Goal: Task Accomplishment & Management: Manage account settings

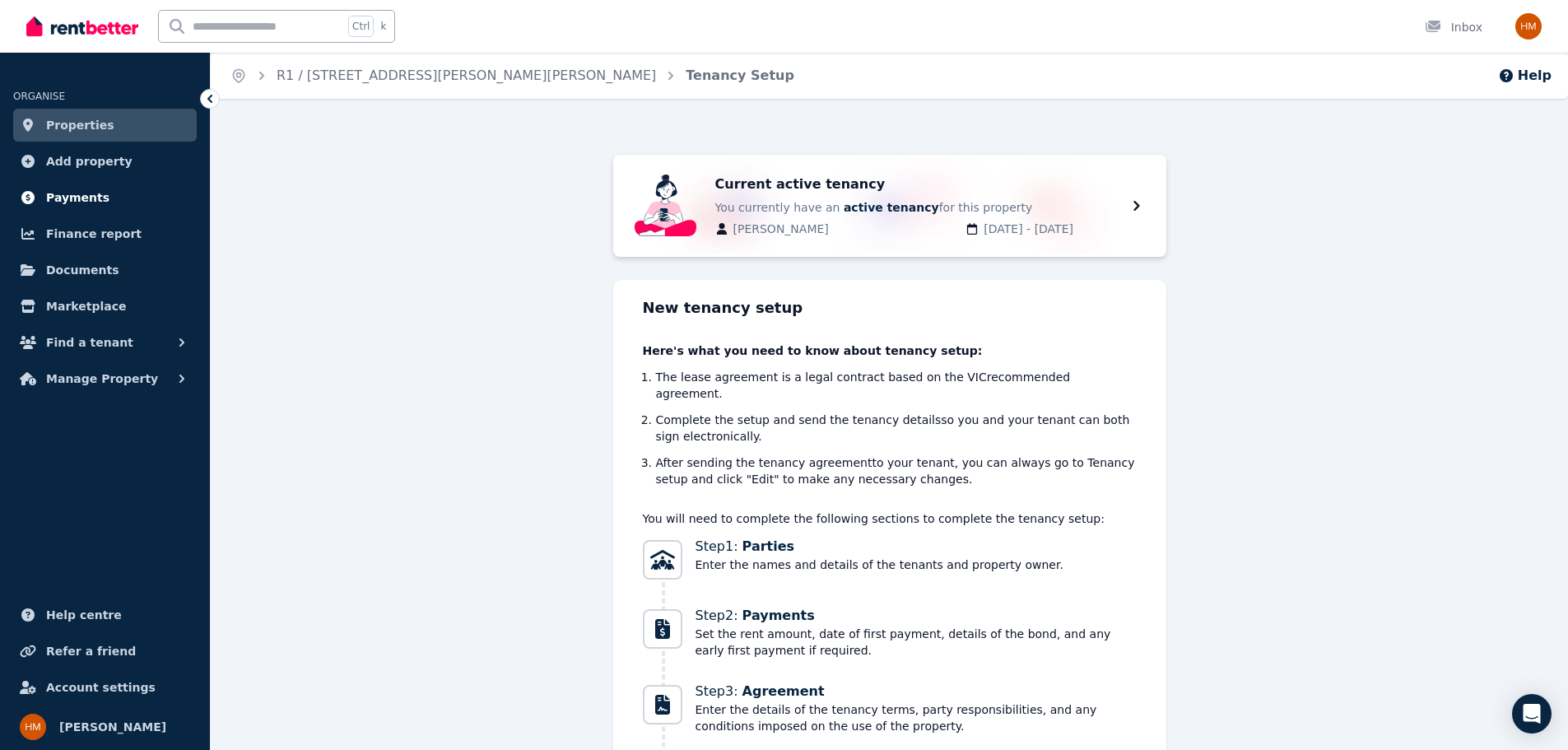
click at [60, 191] on span "Payments" at bounding box center [78, 197] width 63 height 19
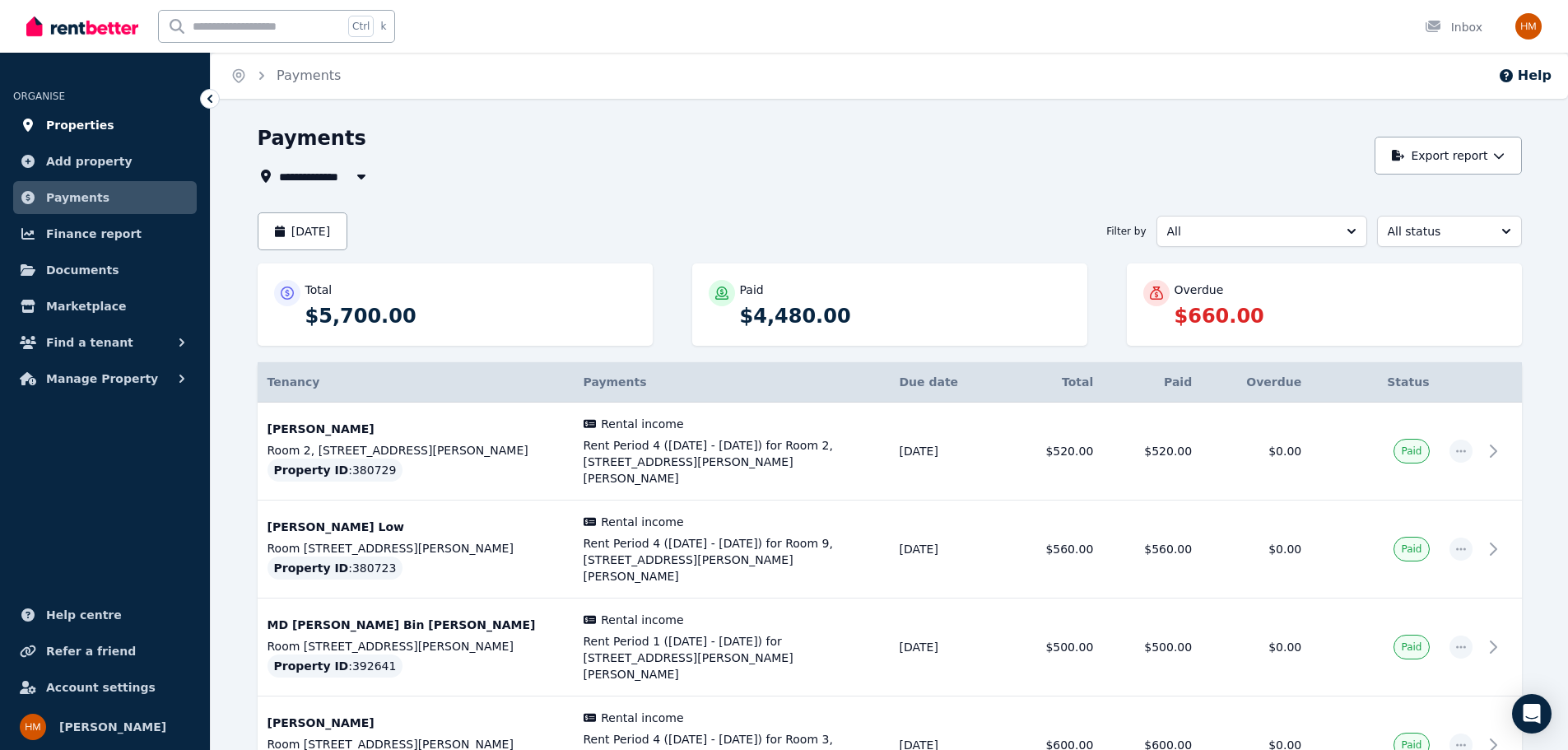
click at [86, 127] on span "Properties" at bounding box center [80, 125] width 68 height 19
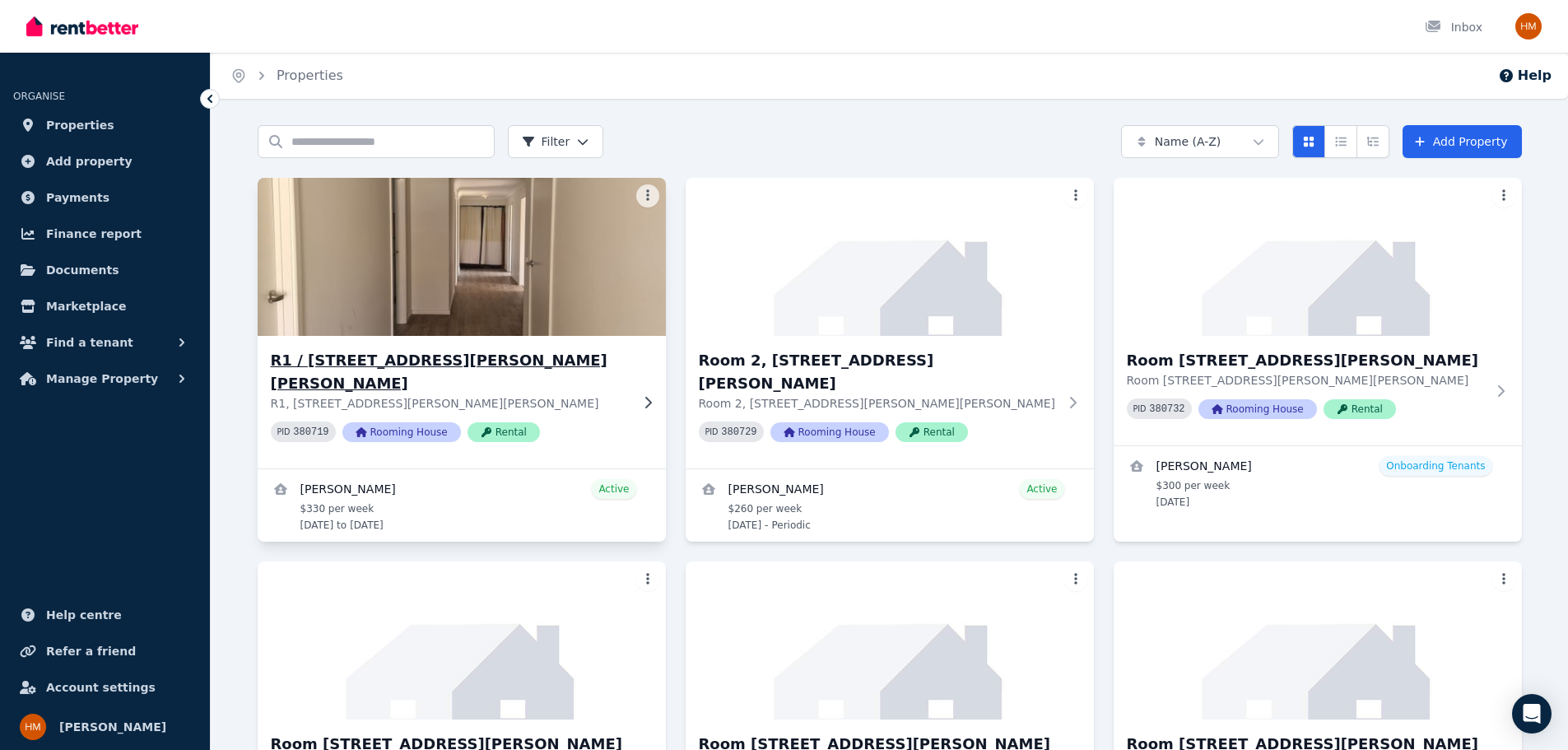
click at [375, 359] on h3 "R1 / [STREET_ADDRESS][PERSON_NAME][PERSON_NAME]" at bounding box center [450, 372] width 359 height 46
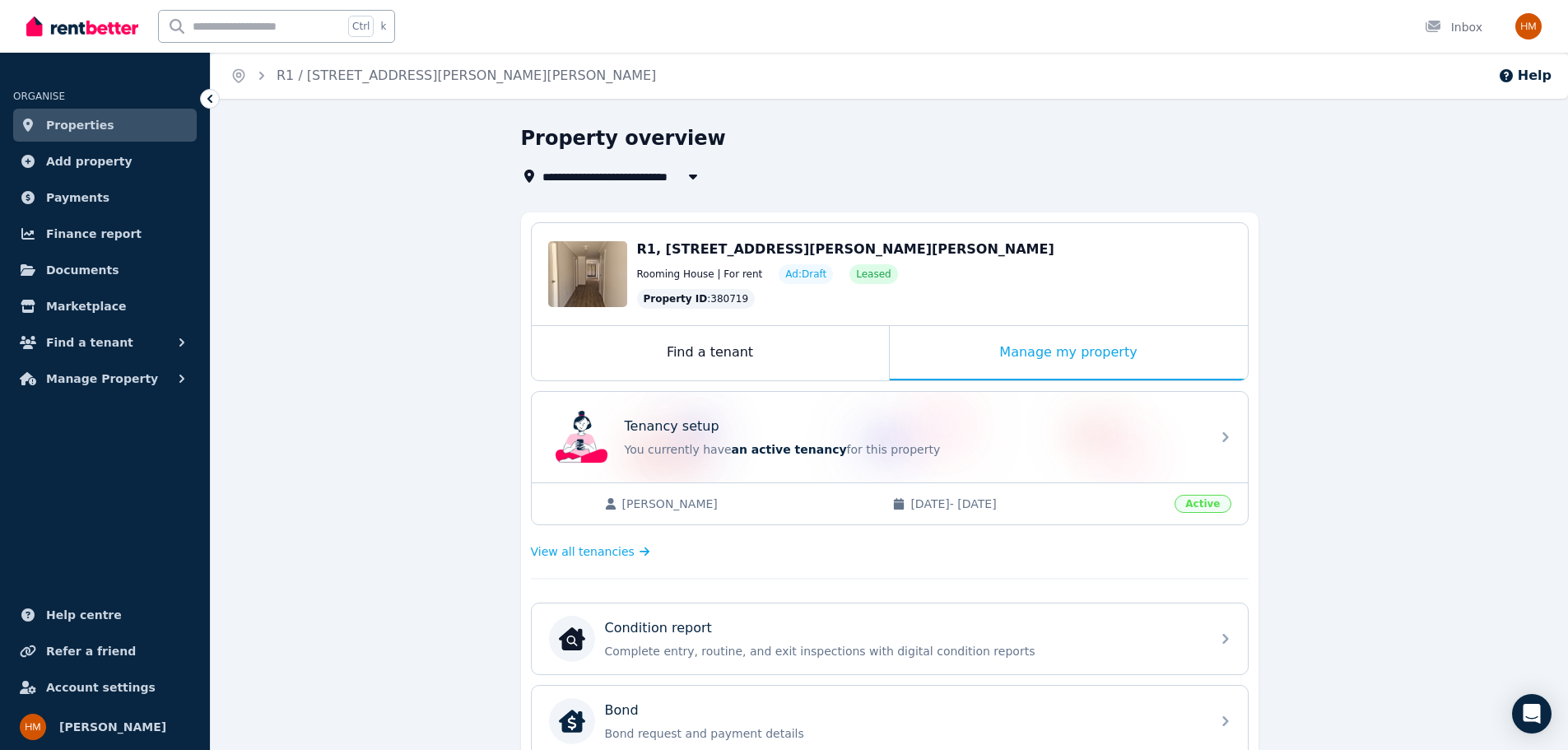
scroll to position [492, 0]
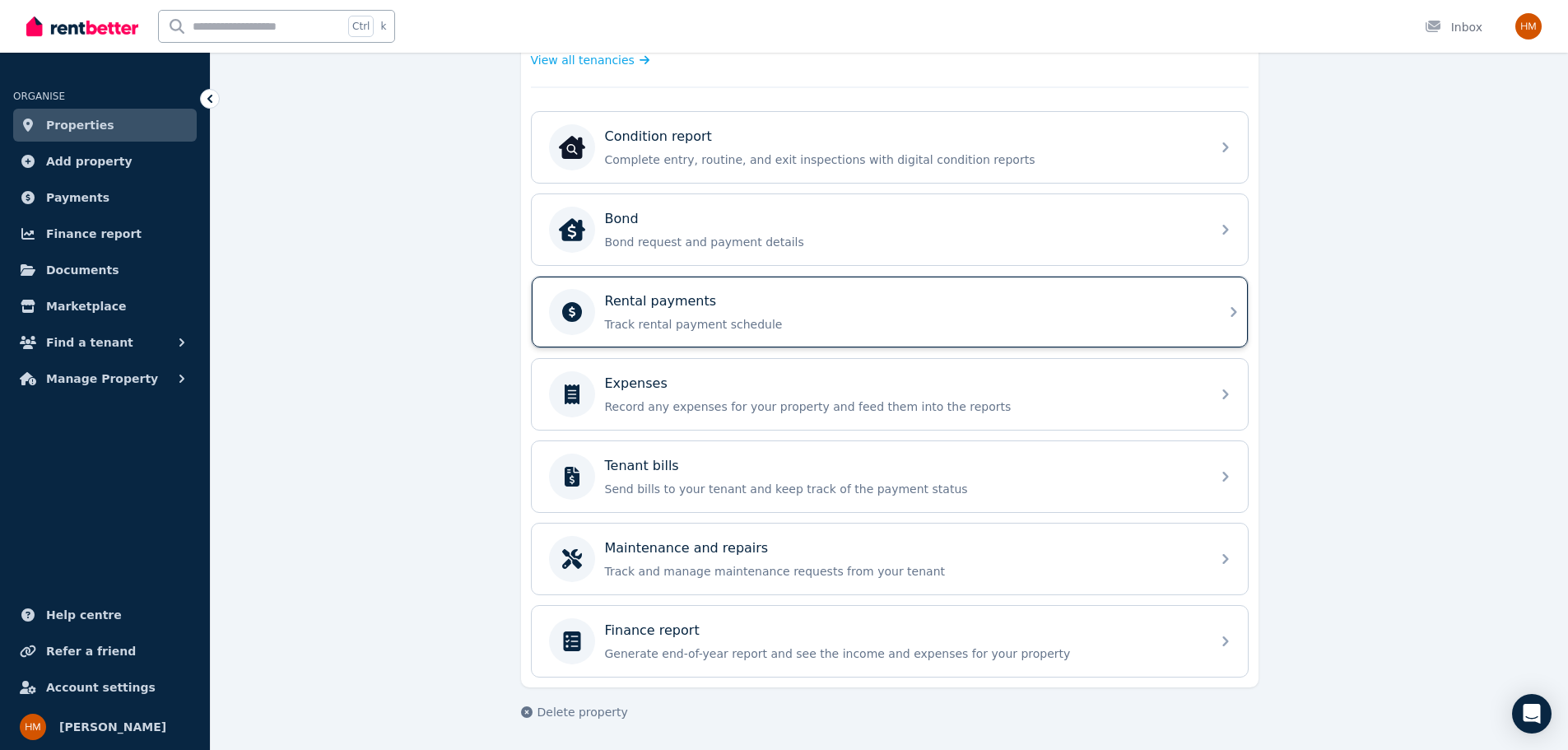
click at [887, 323] on p "Track rental payment schedule" at bounding box center [903, 325] width 596 height 17
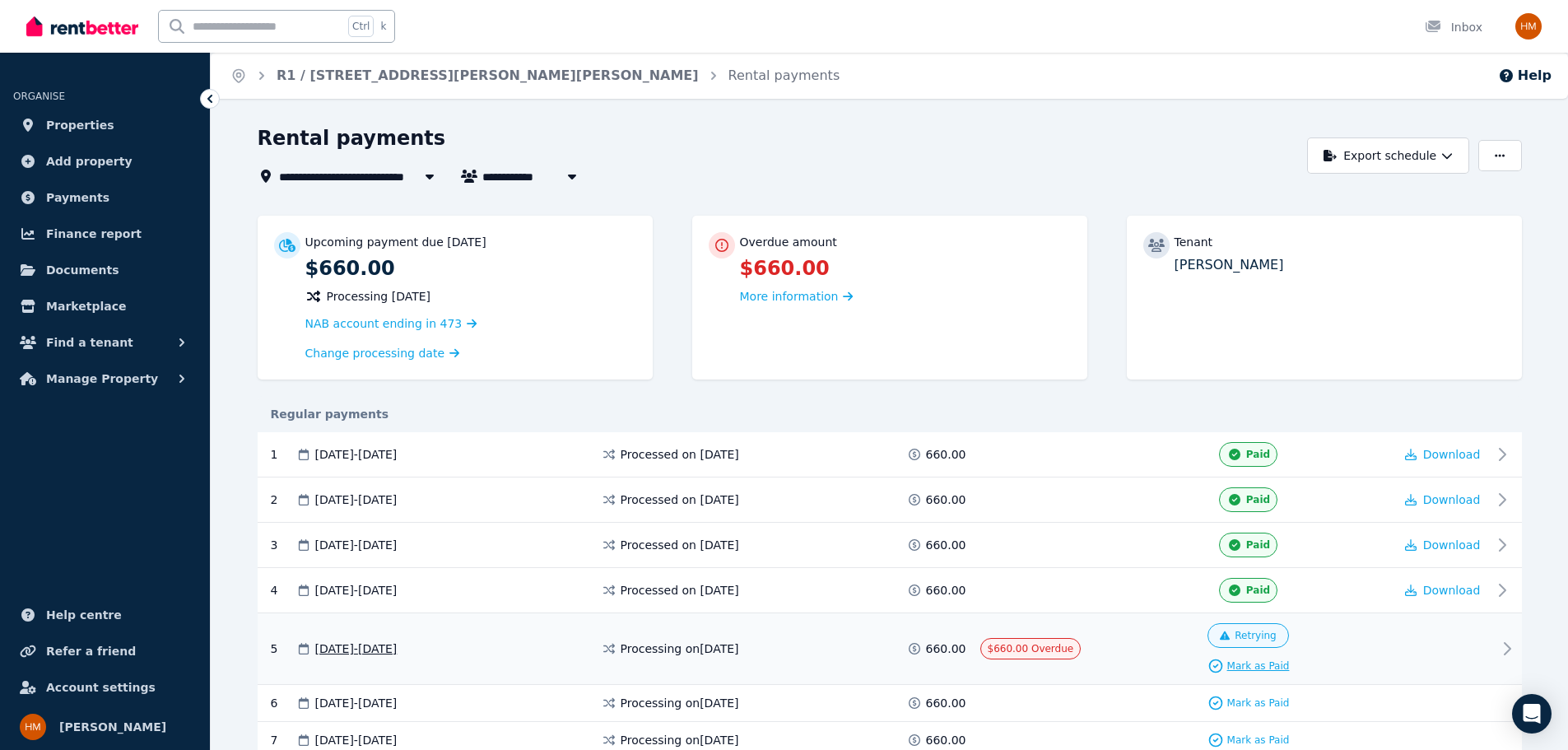
click at [1268, 662] on span "Mark as Paid" at bounding box center [1258, 666] width 62 height 13
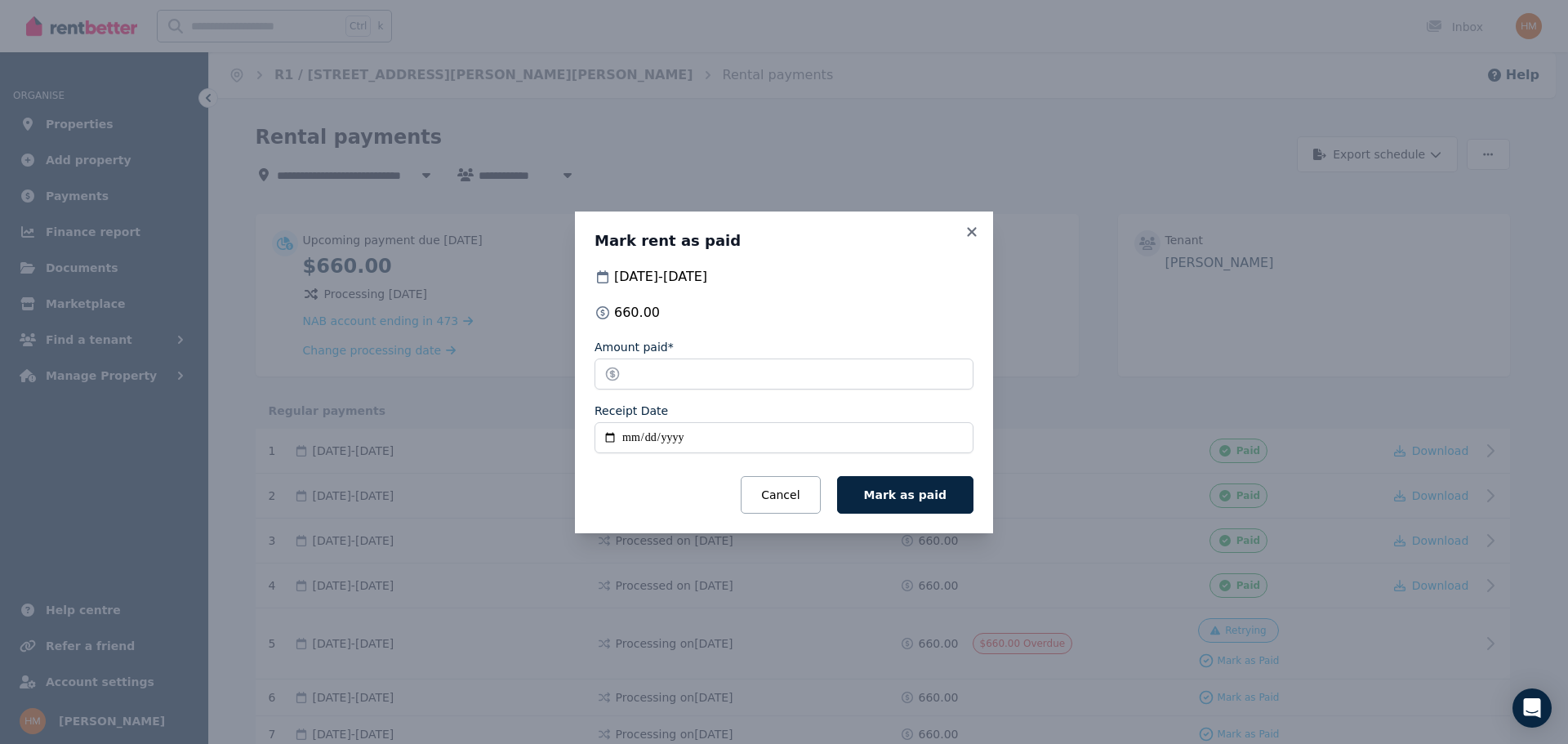
click at [636, 430] on input "Receipt Date" at bounding box center [784, 438] width 379 height 31
type input "**********"
click at [924, 491] on span "Mark as paid" at bounding box center [905, 495] width 83 height 13
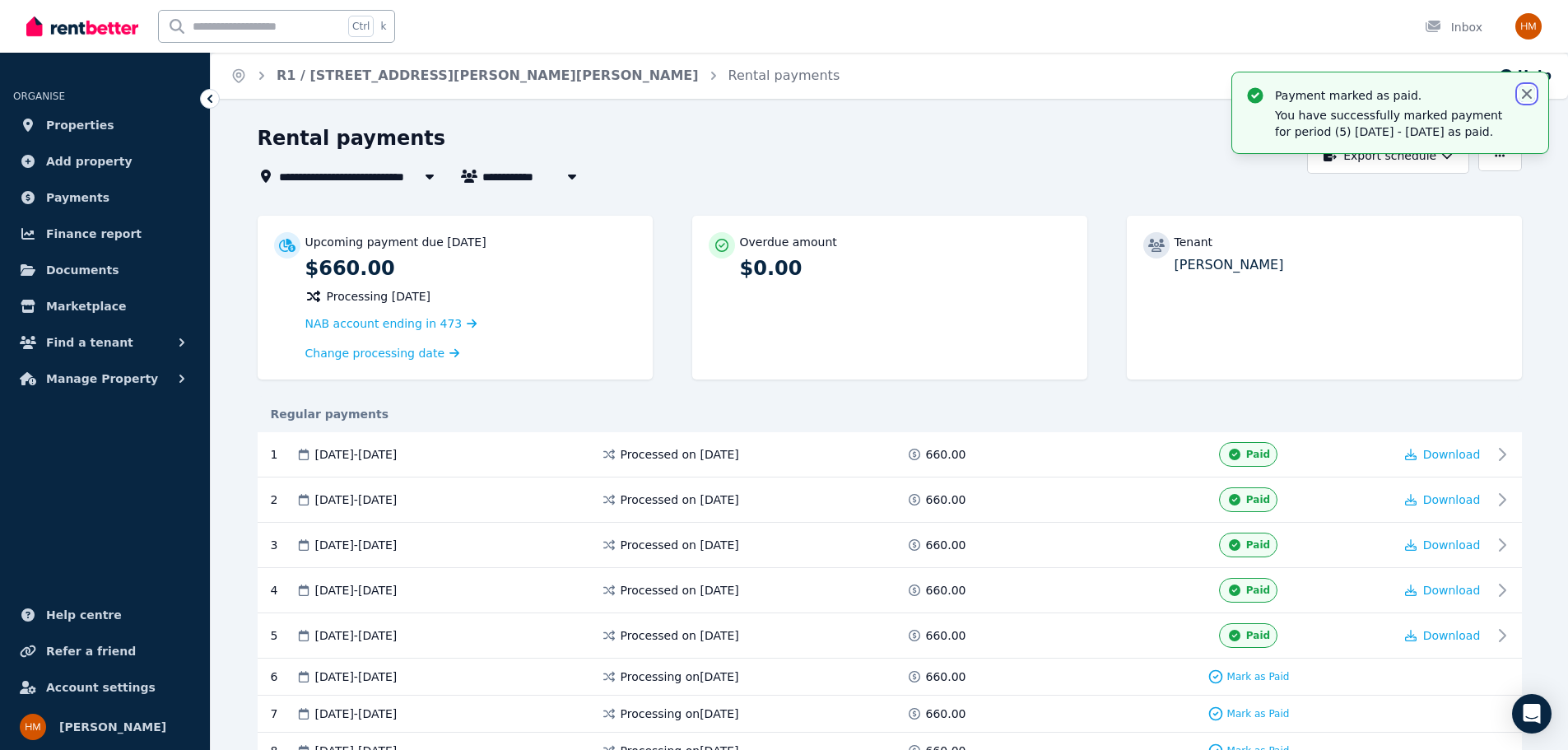
click at [1532, 89] on icon "button" at bounding box center [1528, 94] width 10 height 10
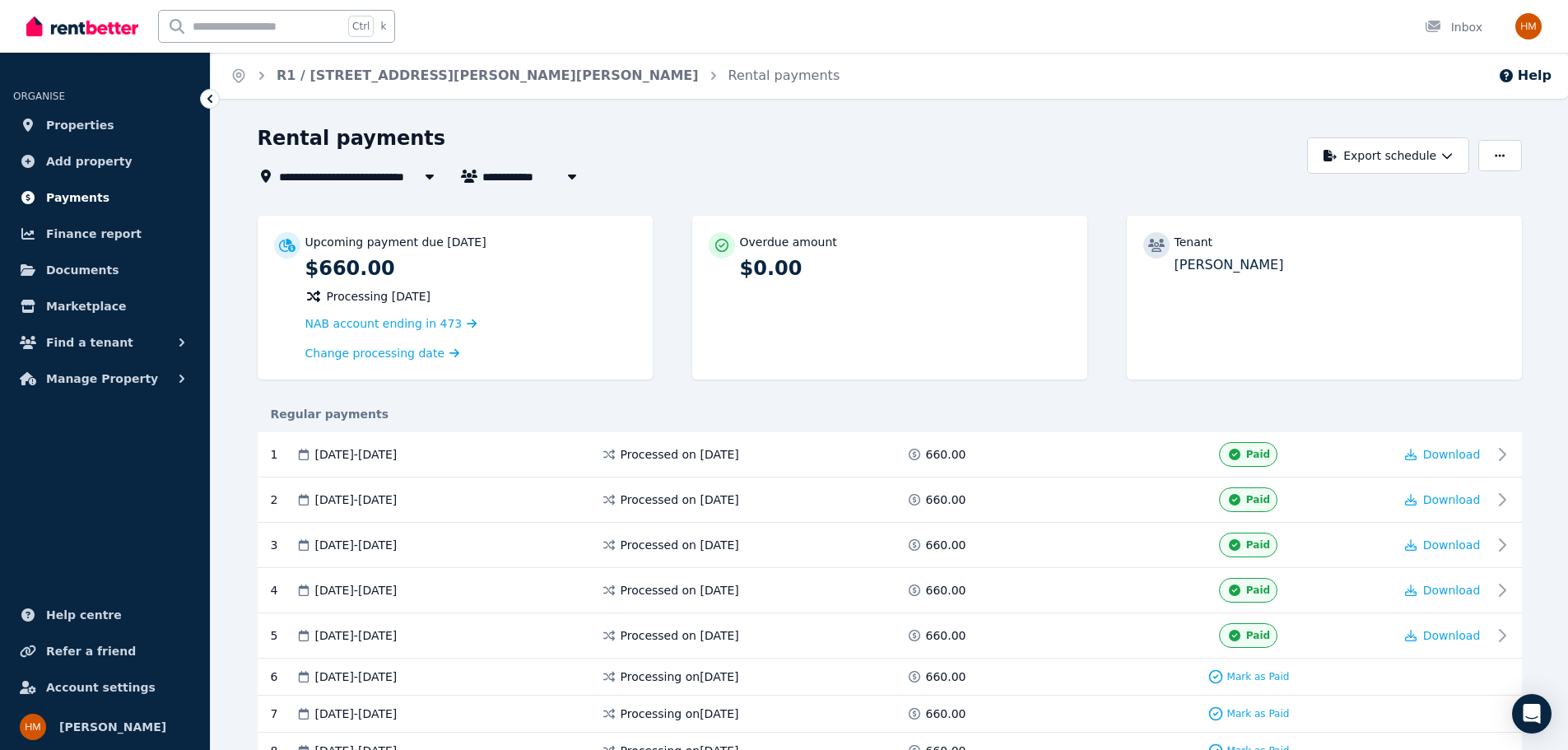
click at [64, 193] on span "Payments" at bounding box center [78, 197] width 63 height 19
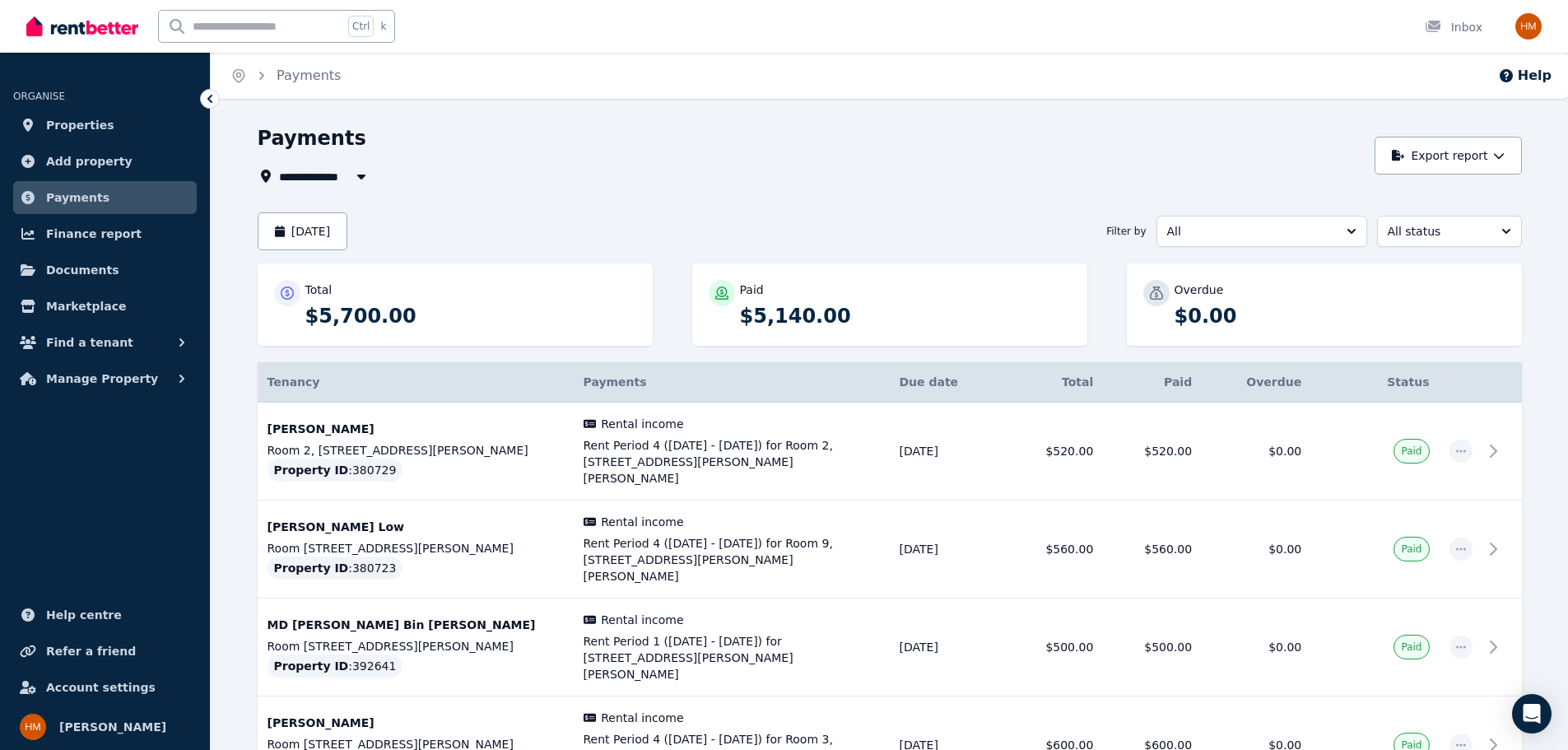
click at [344, 183] on span "All Properties" at bounding box center [332, 175] width 106 height 19
type input "**********"
click at [277, 234] on icon "button" at bounding box center [280, 231] width 10 height 12
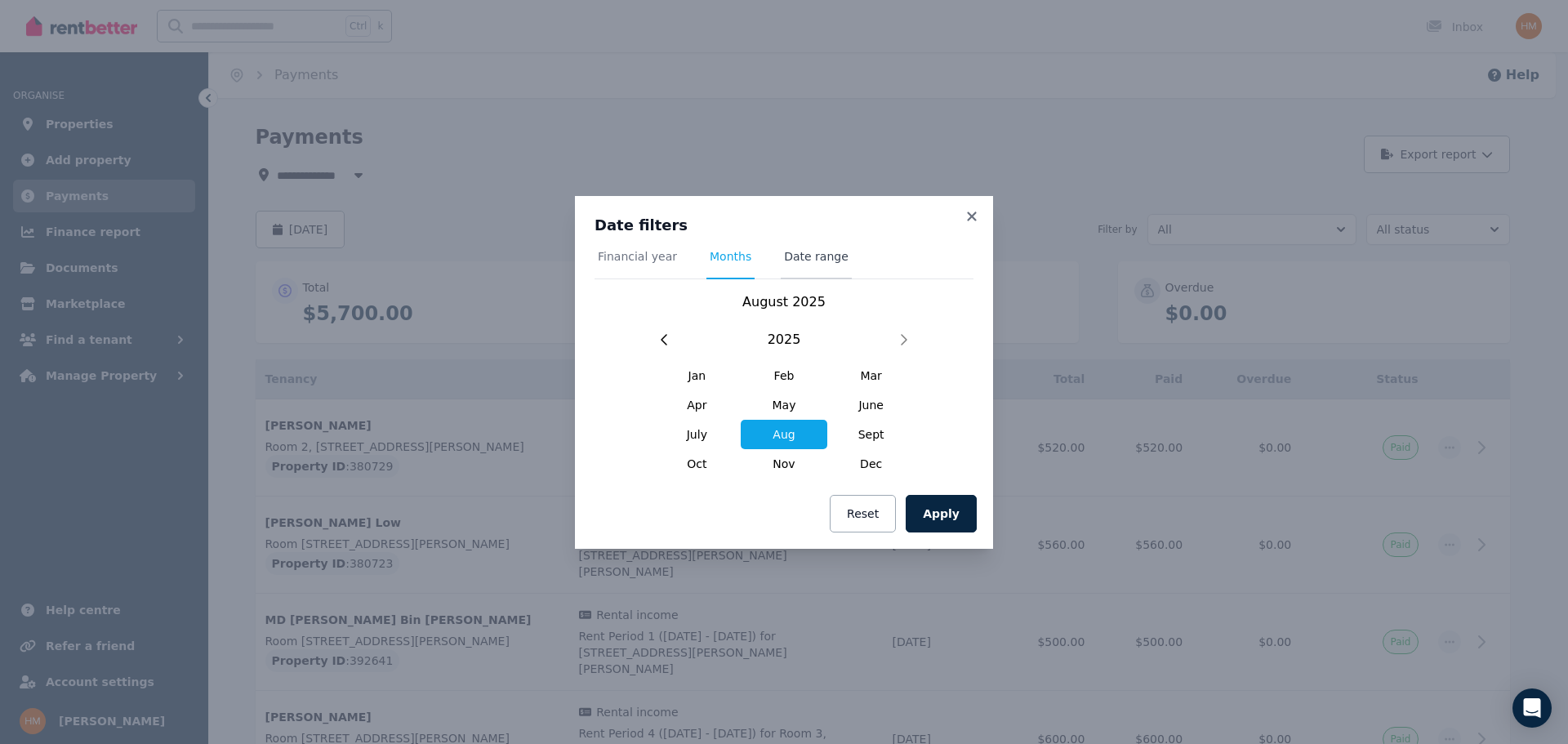
click at [826, 265] on span "Date range" at bounding box center [816, 264] width 71 height 31
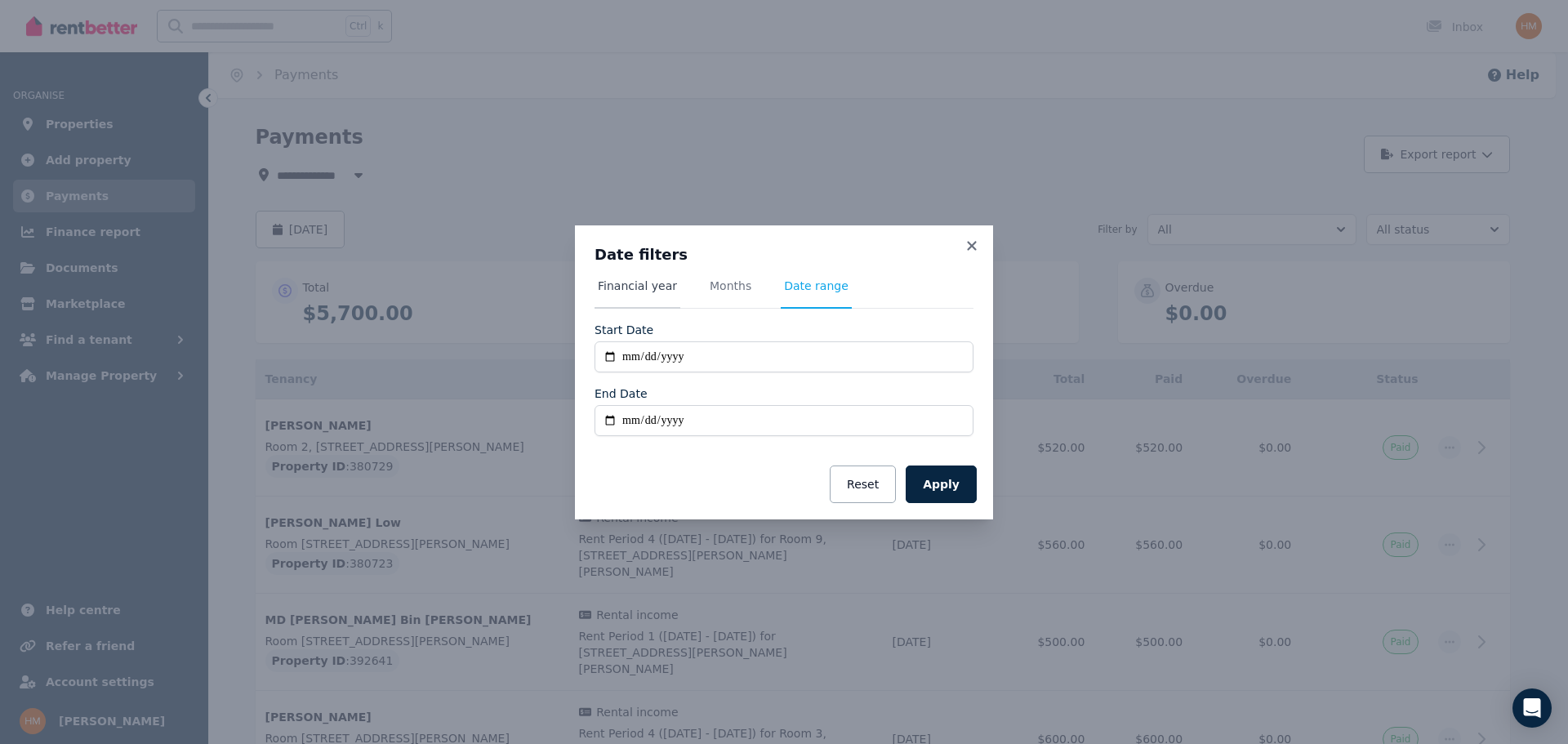
click at [649, 287] on span "Financial year" at bounding box center [637, 286] width 79 height 17
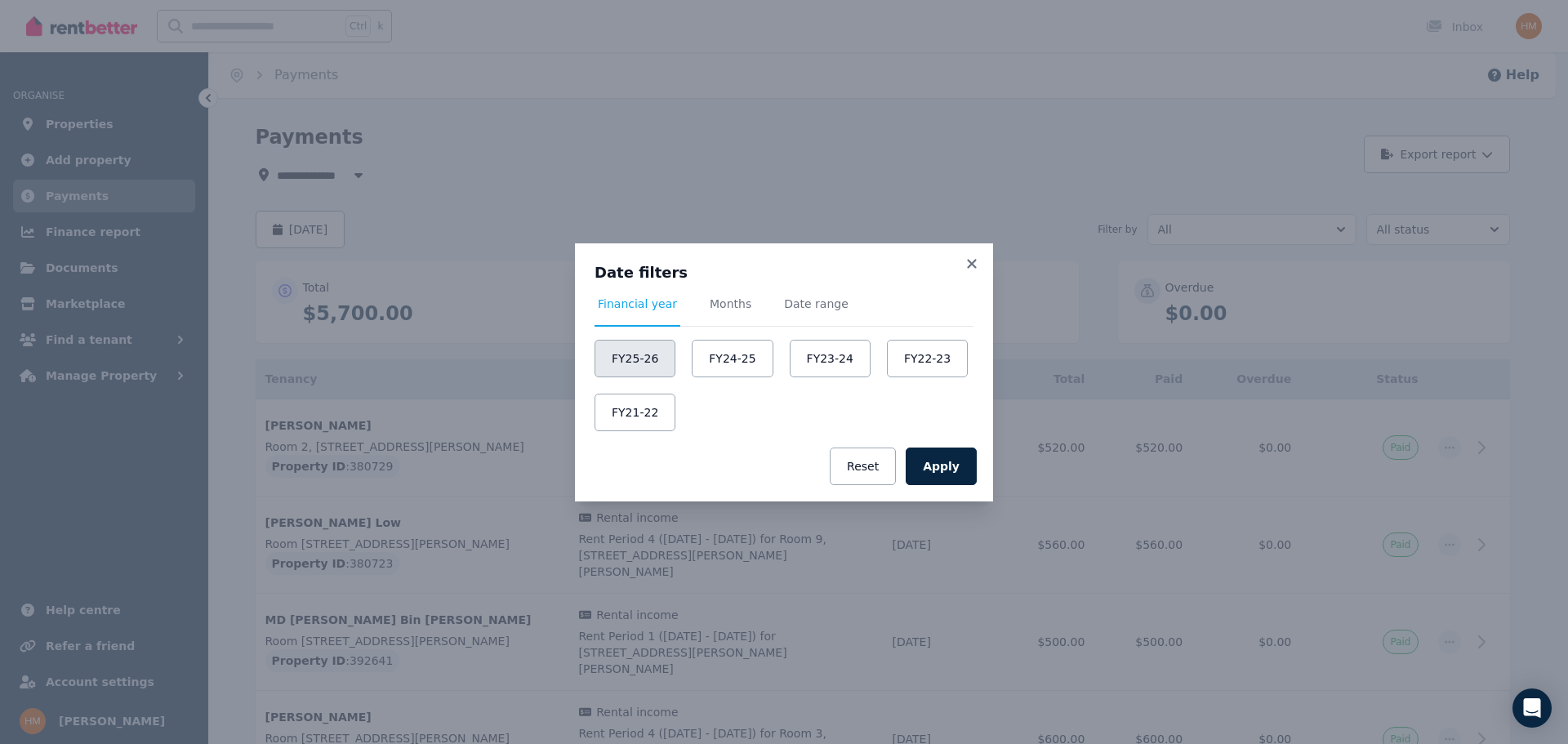
click at [637, 366] on button "FY25-26" at bounding box center [635, 358] width 81 height 38
click at [947, 474] on button "Apply" at bounding box center [940, 466] width 71 height 38
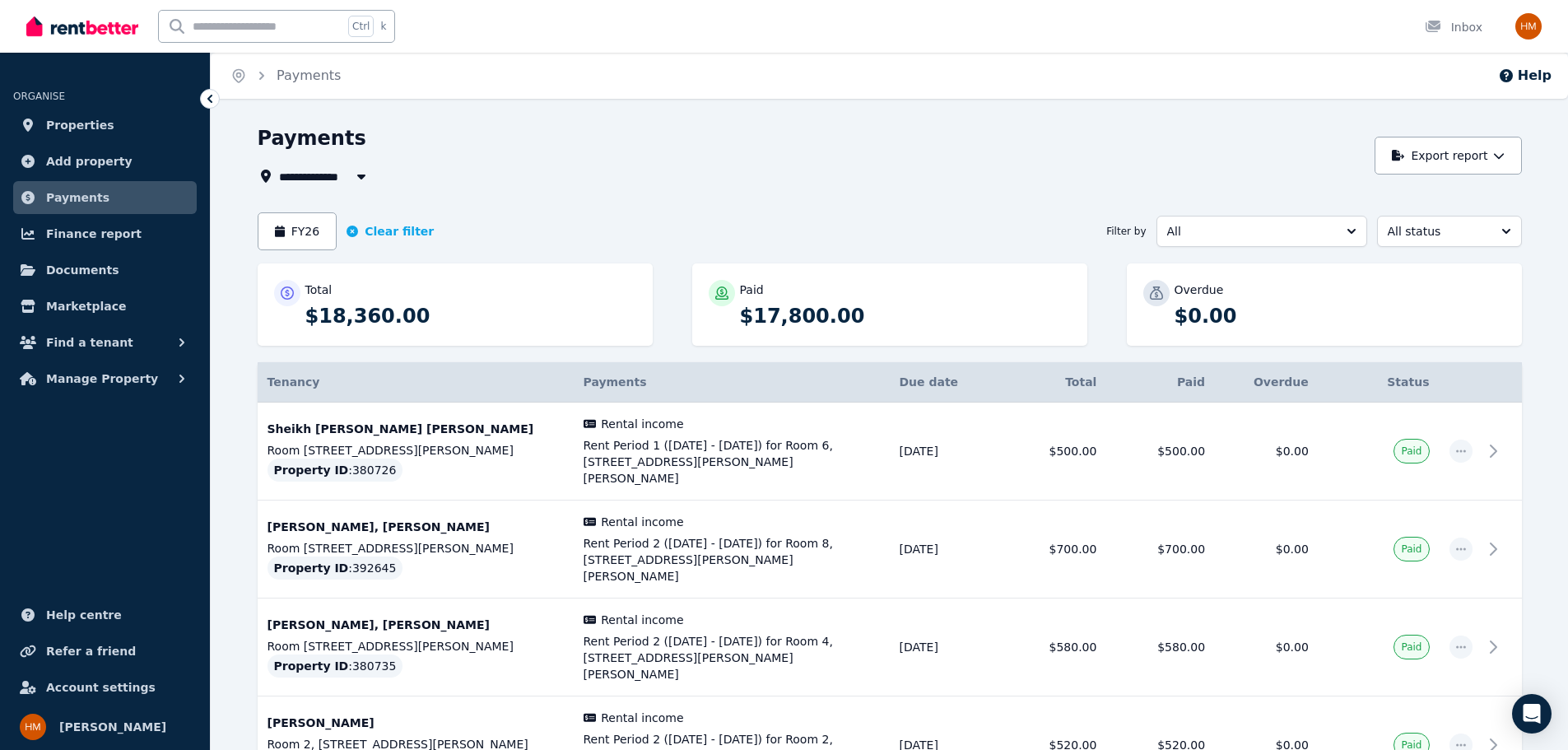
click at [55, 133] on span "Properties" at bounding box center [80, 125] width 68 height 19
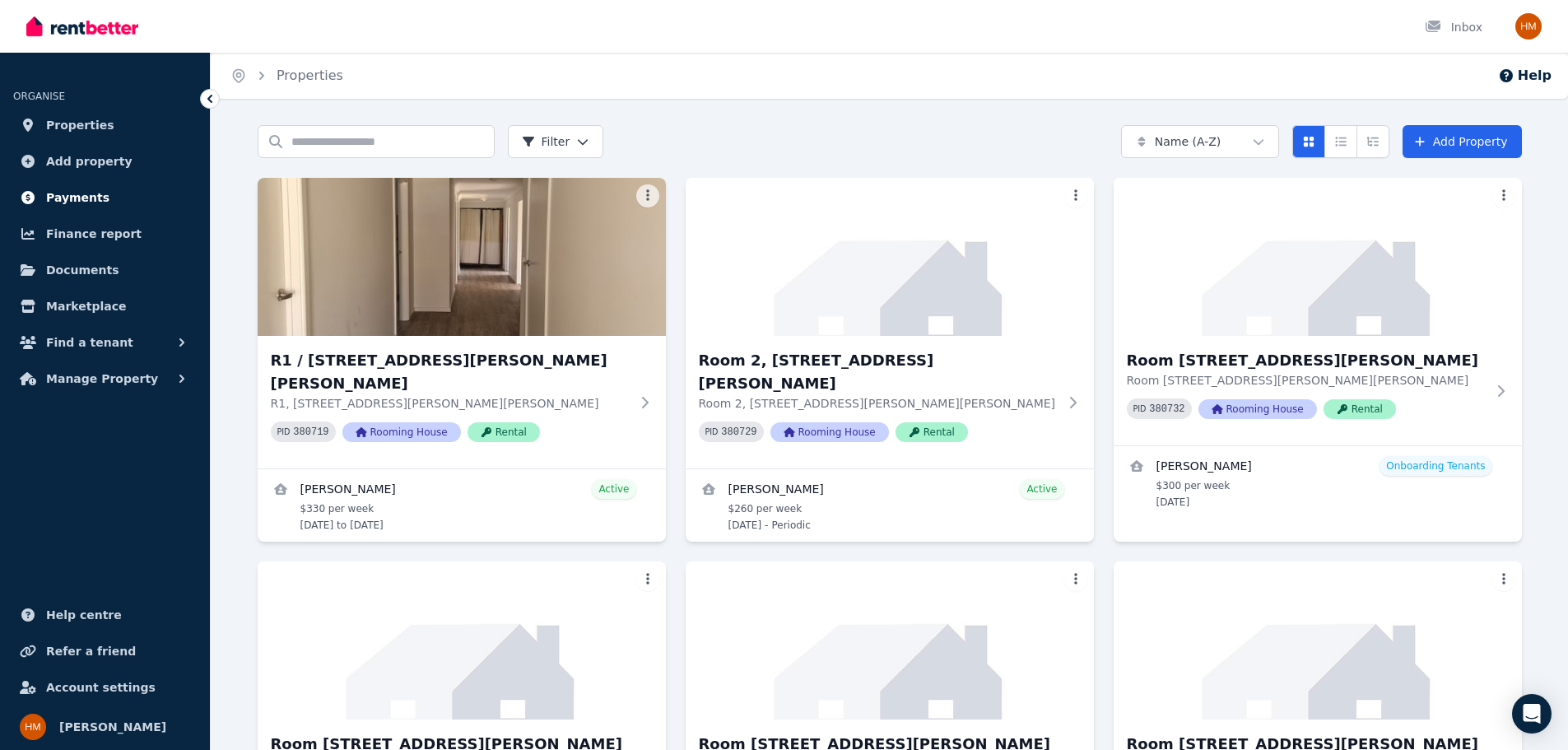
click at [49, 196] on span "Payments" at bounding box center [78, 197] width 63 height 19
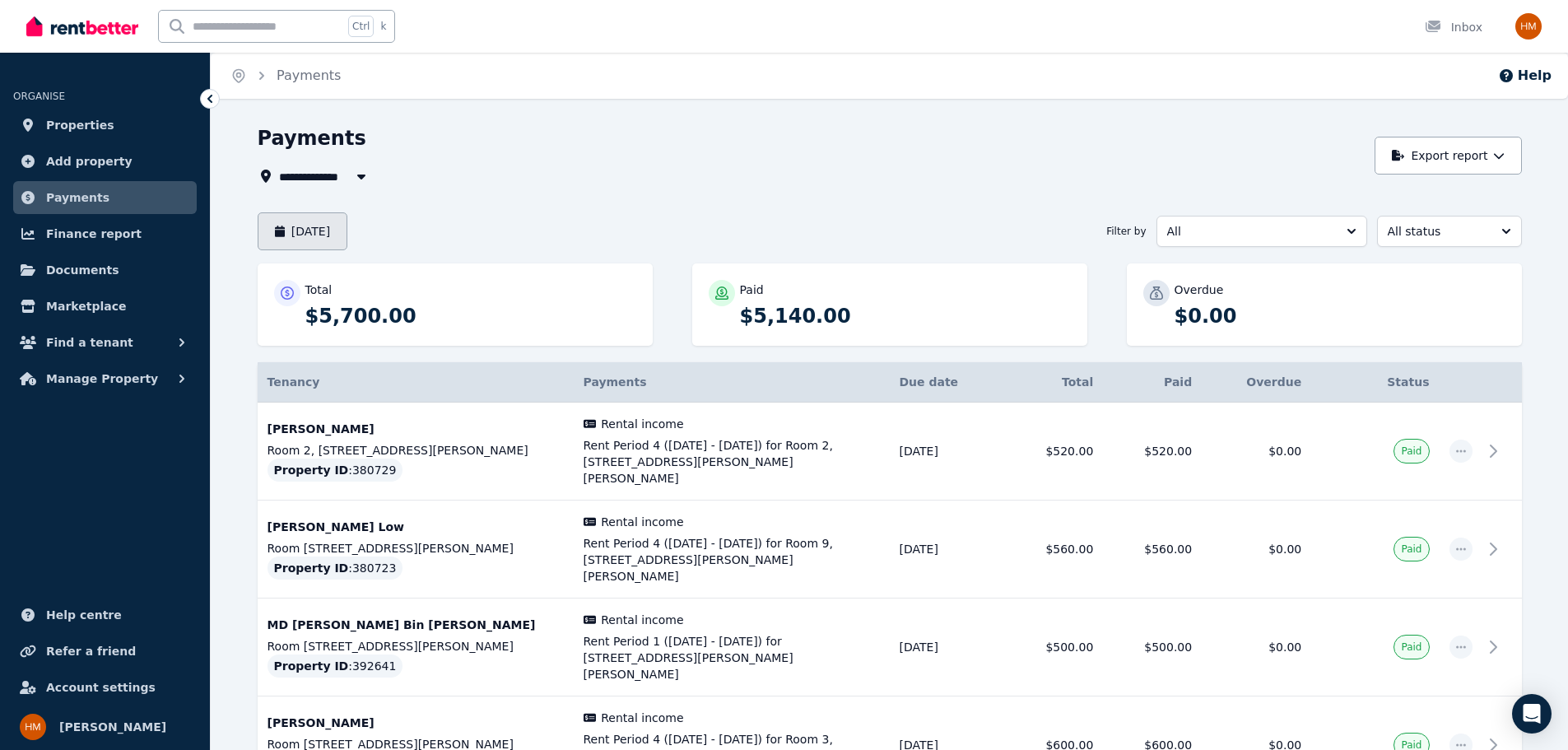
click at [328, 219] on button "[DATE]" at bounding box center [303, 231] width 90 height 38
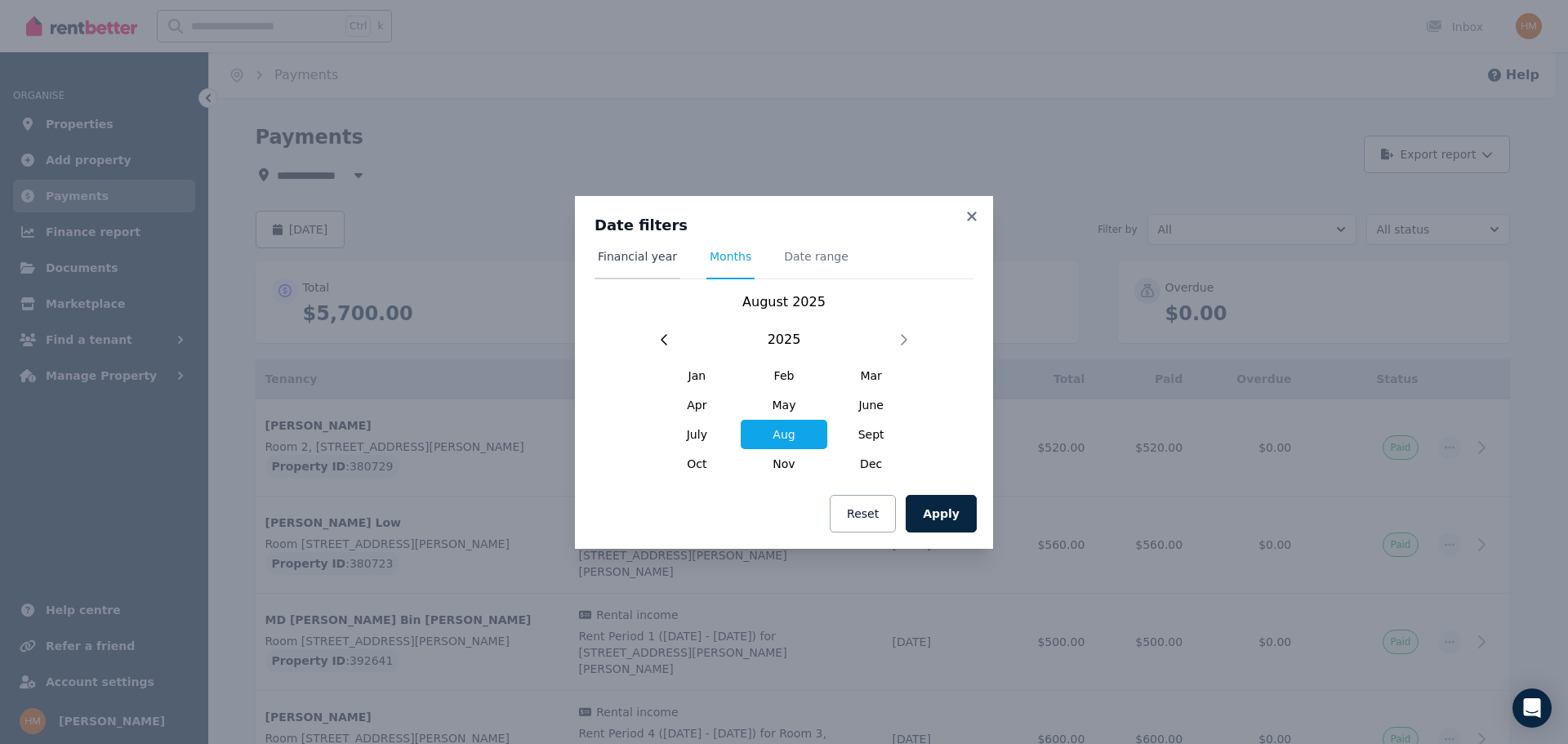
click at [653, 264] on span "Financial year" at bounding box center [638, 264] width 85 height 31
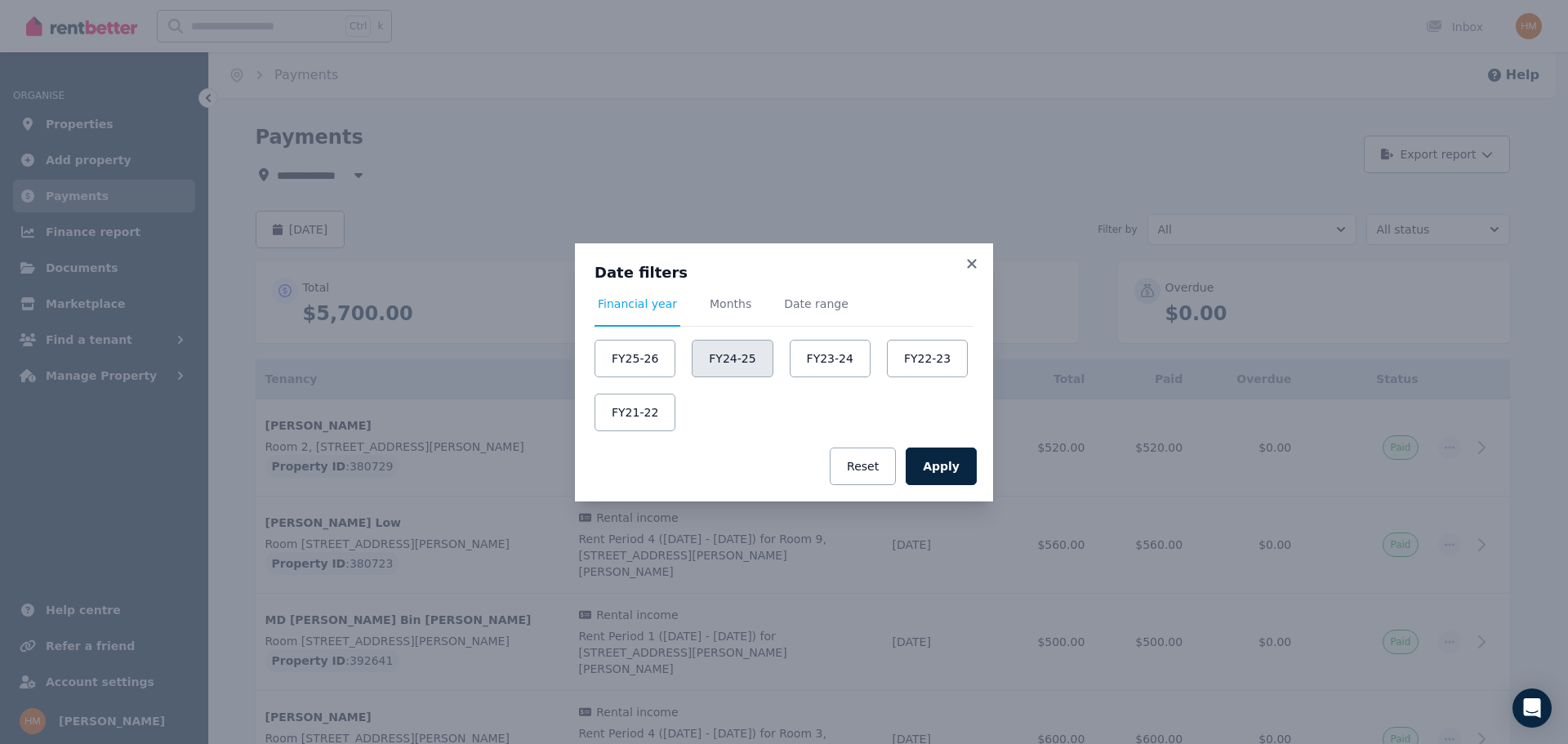
click at [715, 353] on button "FY24-25" at bounding box center [732, 358] width 81 height 38
click at [967, 469] on button "Apply" at bounding box center [940, 466] width 71 height 38
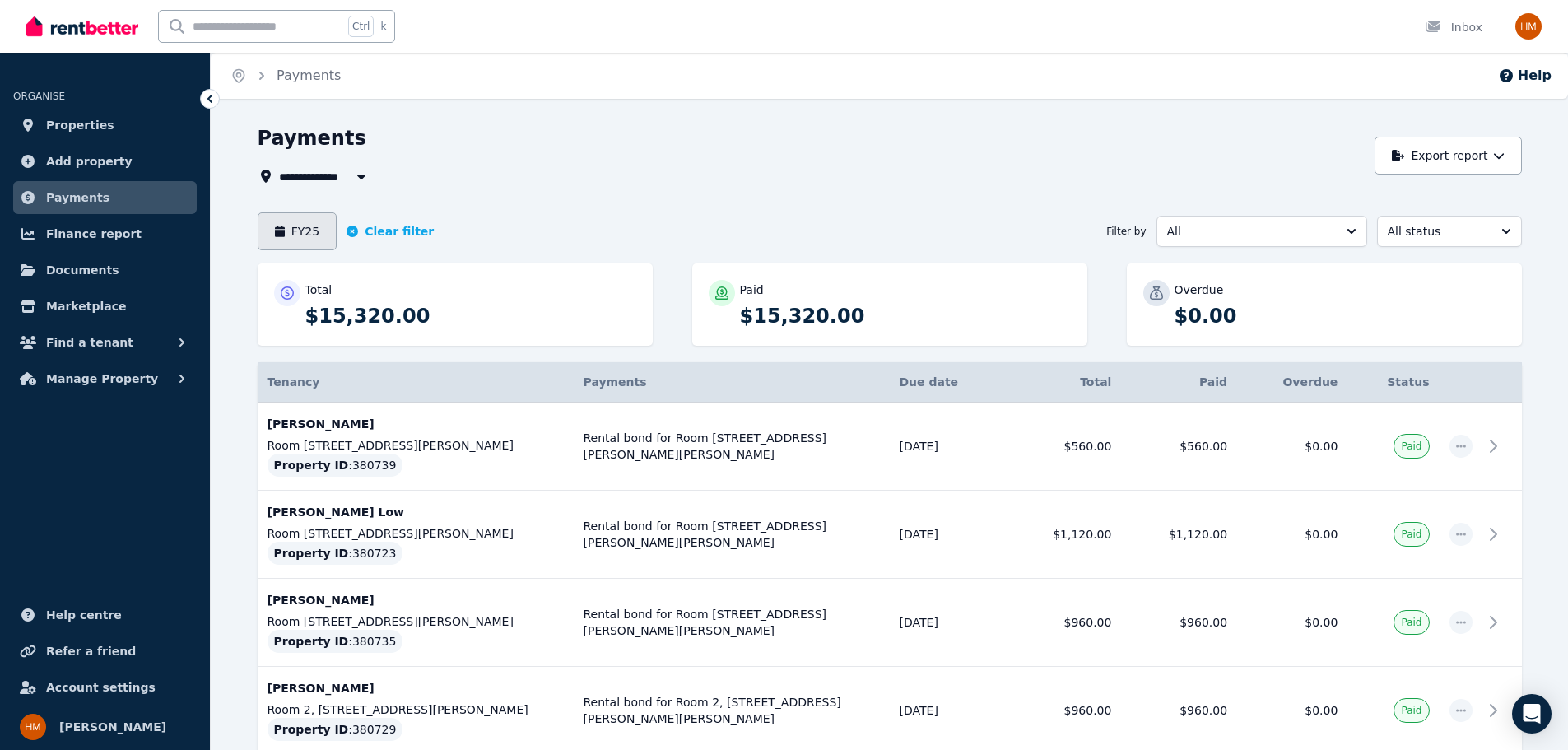
click at [285, 231] on button "FY25" at bounding box center [298, 231] width 80 height 38
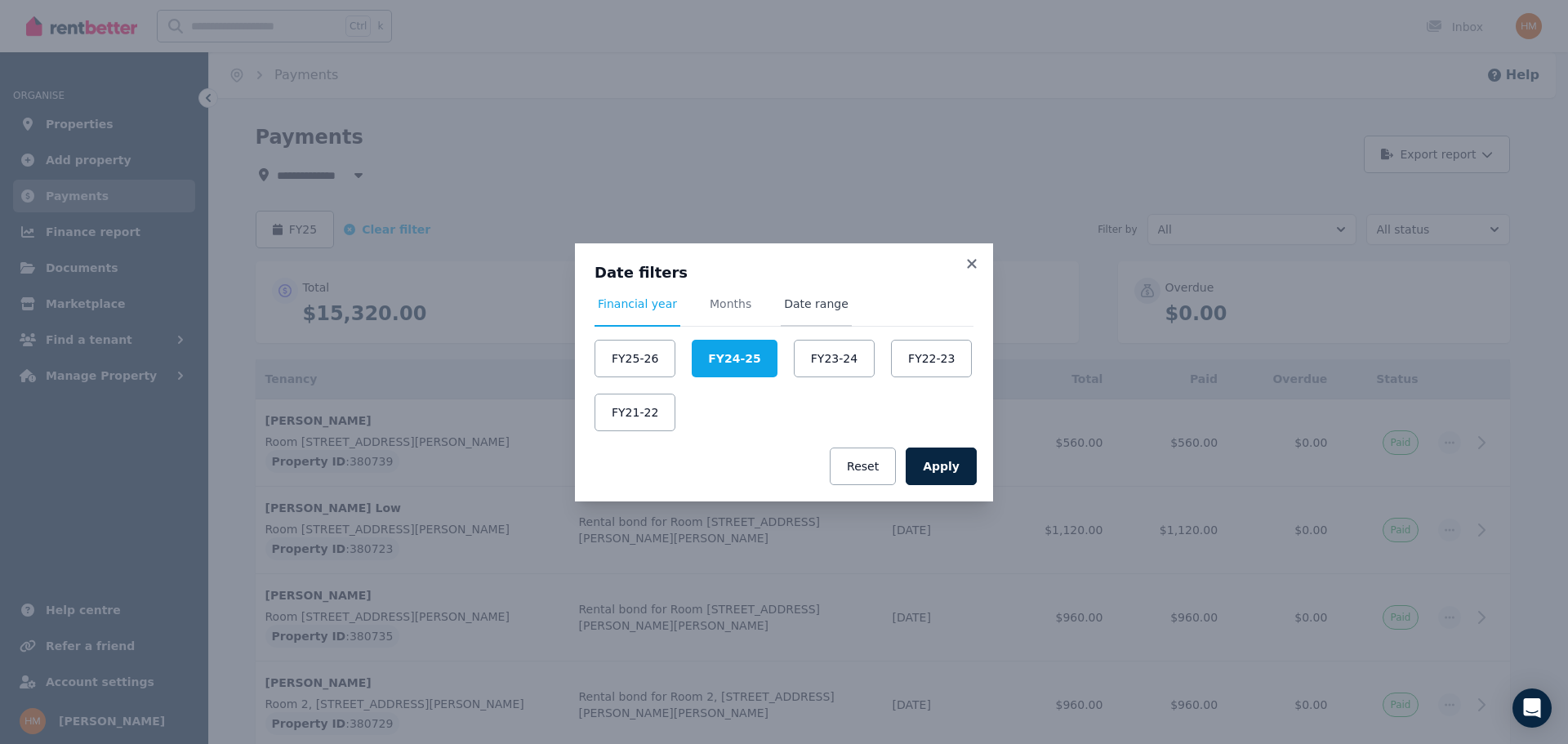
click at [792, 310] on span "Date range" at bounding box center [816, 304] width 64 height 17
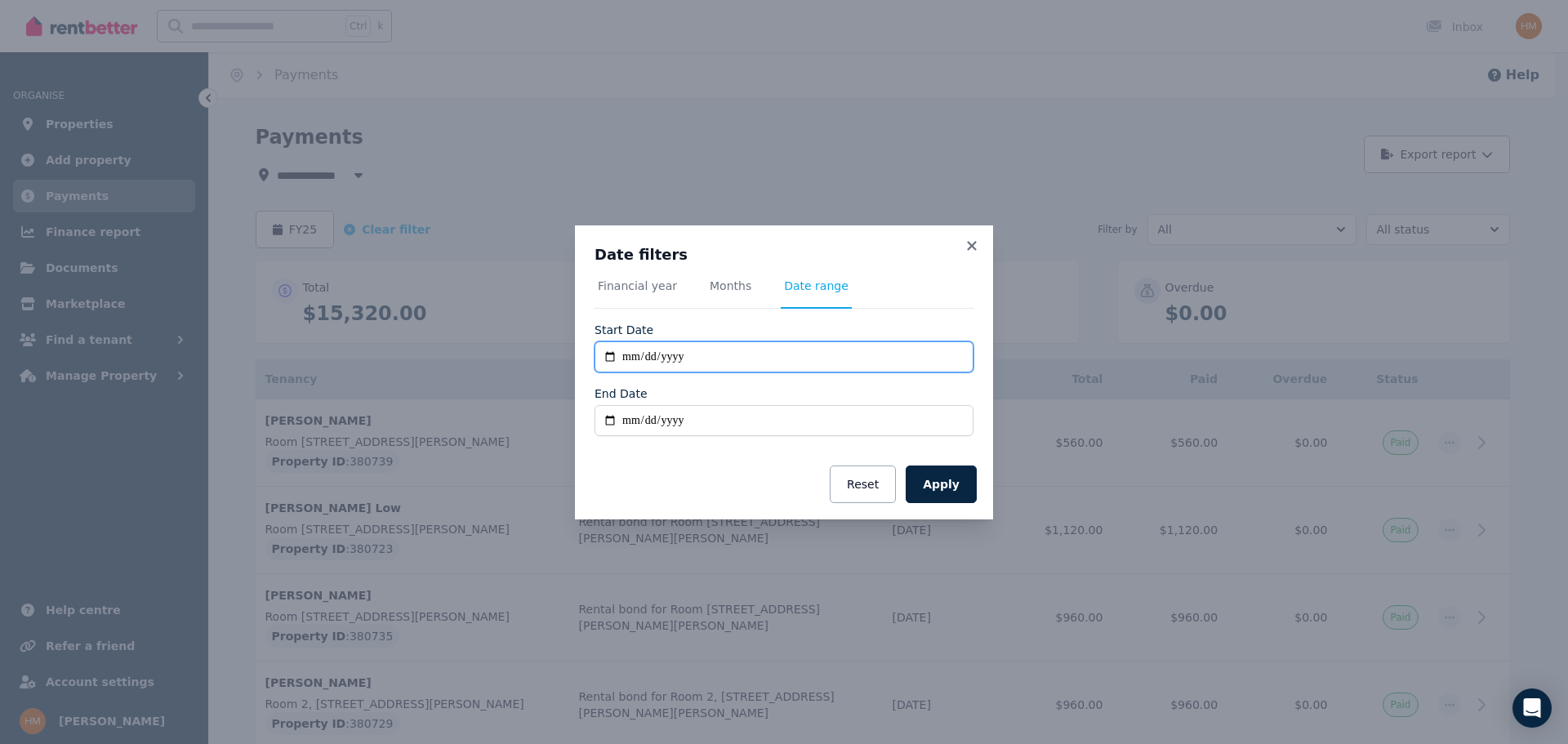
click at [666, 357] on input "**********" at bounding box center [784, 357] width 379 height 31
click at [626, 355] on input "**********" at bounding box center [784, 357] width 379 height 31
click at [607, 355] on input "**********" at bounding box center [784, 357] width 379 height 31
type input "**********"
click at [637, 418] on input "End Date" at bounding box center [784, 420] width 379 height 31
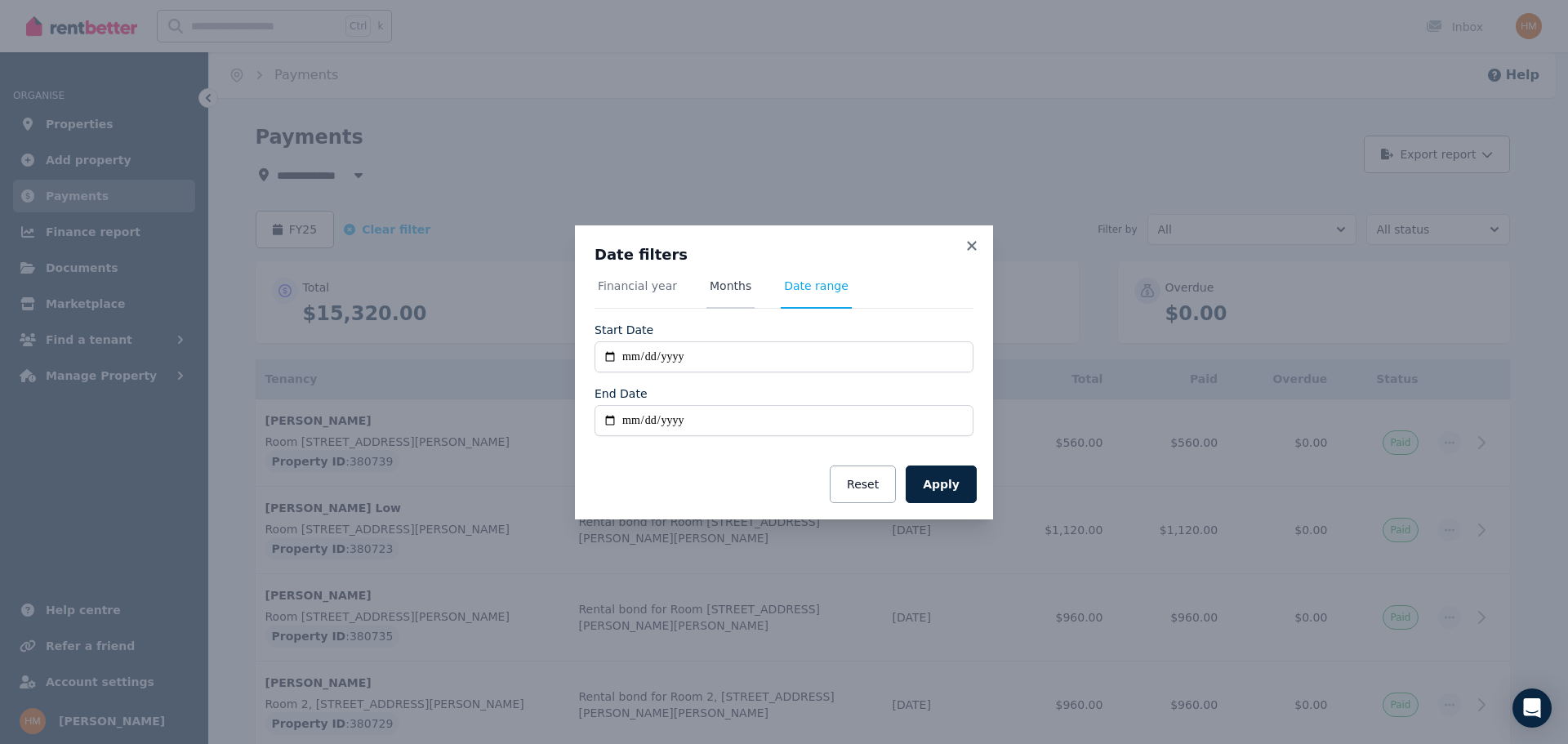
click at [721, 285] on span "Months" at bounding box center [730, 286] width 42 height 17
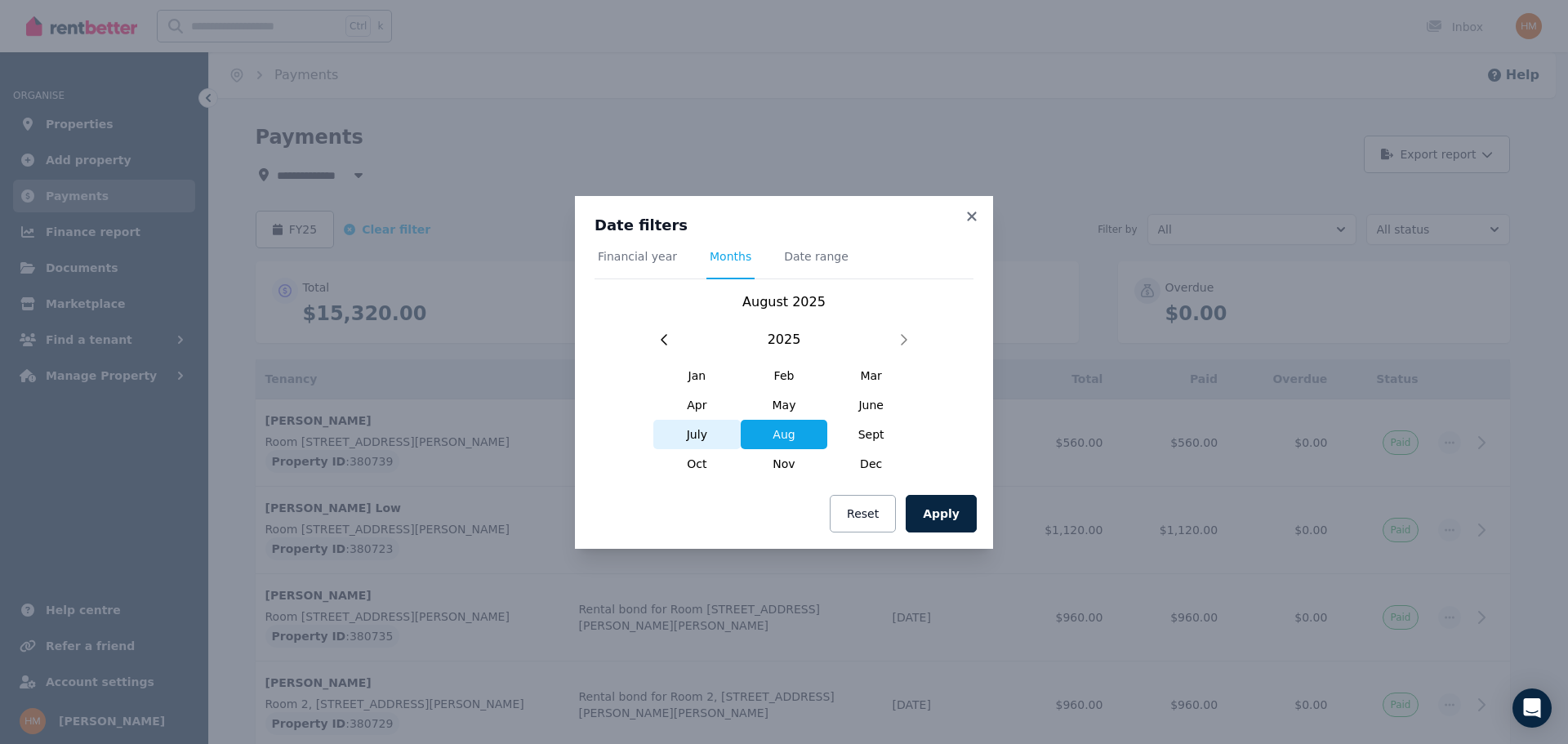
click at [706, 437] on span "July" at bounding box center [697, 434] width 87 height 29
click at [935, 515] on button "Apply" at bounding box center [940, 514] width 71 height 38
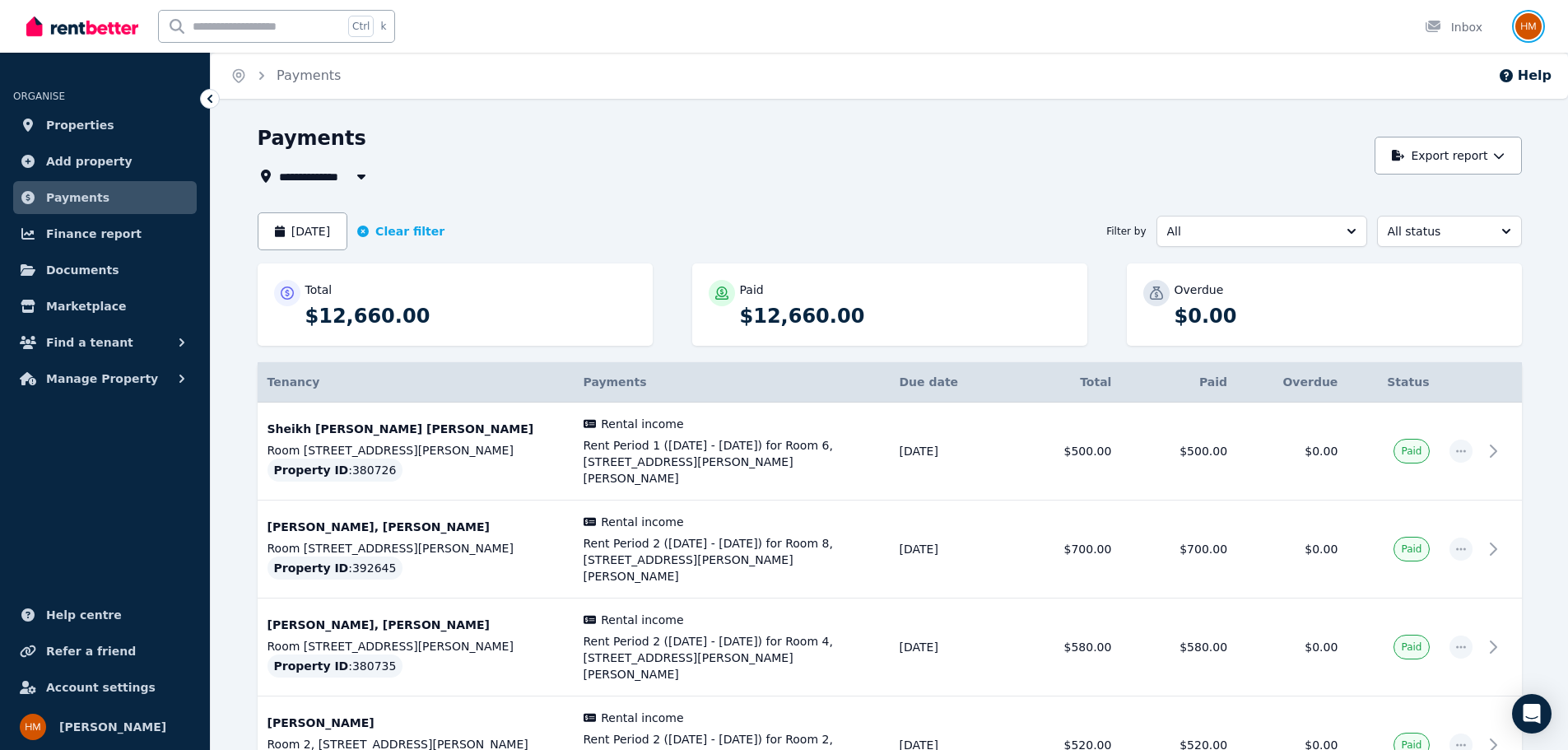
click at [1528, 33] on img "button" at bounding box center [1528, 26] width 26 height 26
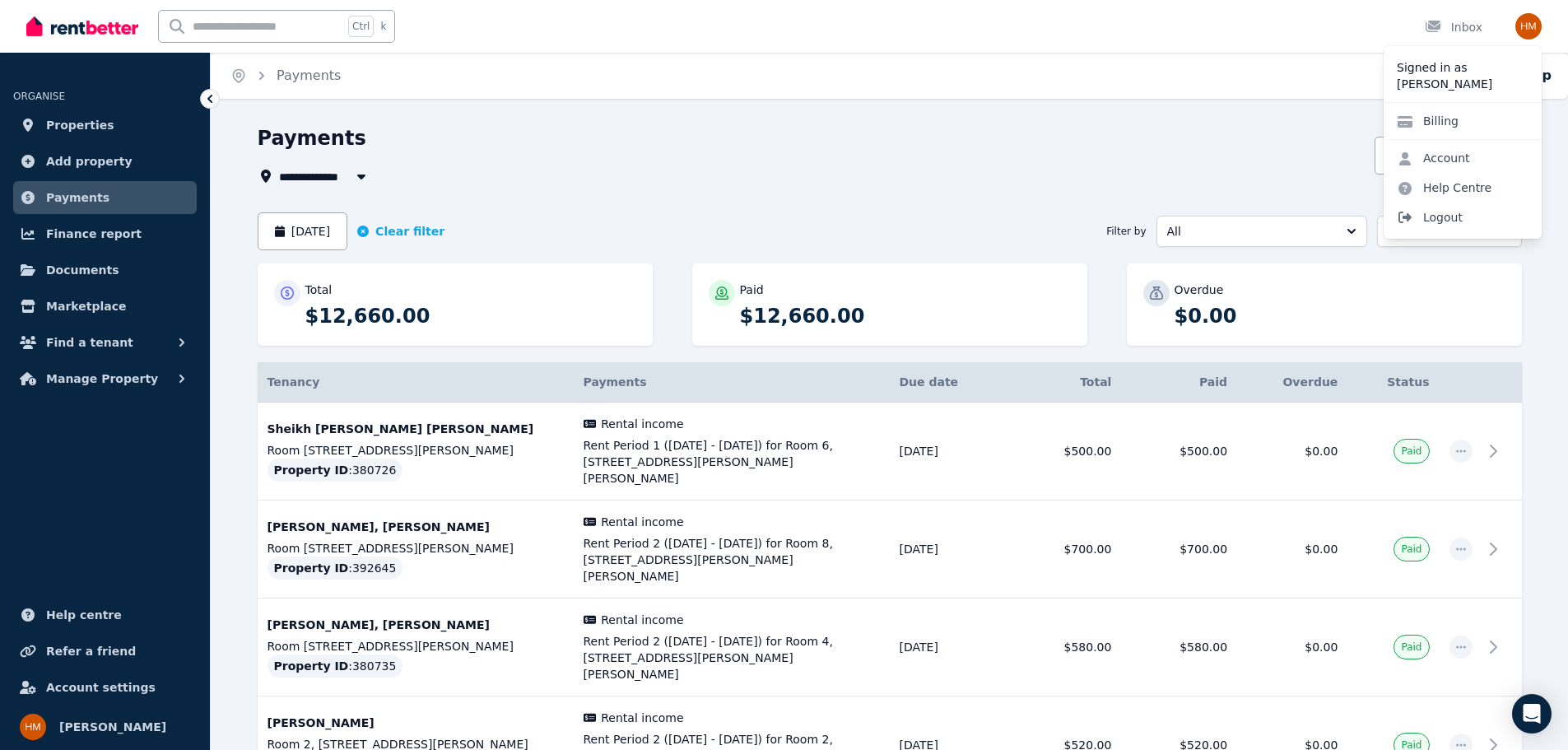
click at [1441, 211] on span "Logout" at bounding box center [1463, 217] width 158 height 30
